Goal: Task Accomplishment & Management: Manage account settings

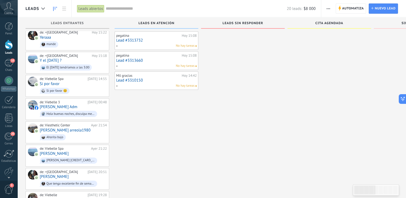
scroll to position [124, 0]
click at [82, 125] on div "de: Viesthetic Center [DATE] 21:54 [PERSON_NAME] arreola1980 Ahorita bajo" at bounding box center [73, 132] width 67 height 18
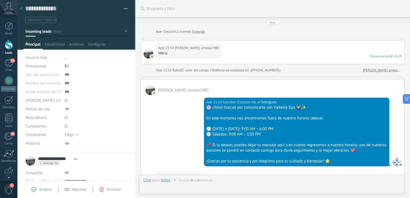
scroll to position [104, 0]
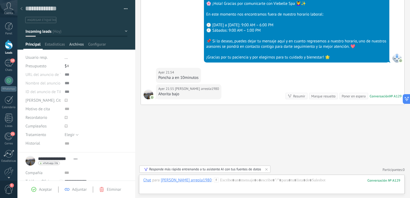
click at [78, 43] on span "Archivos" at bounding box center [76, 46] width 14 height 8
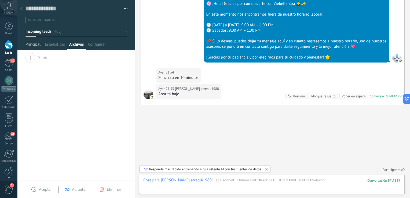
click at [31, 45] on span "Principal" at bounding box center [32, 46] width 15 height 8
type textarea "***"
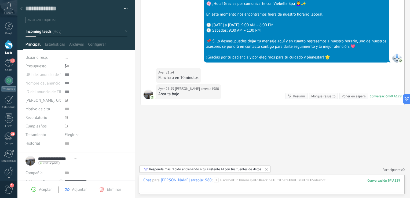
scroll to position [5, 0]
click at [23, 10] on div at bounding box center [22, 9] width 8 height 10
